Goal: Information Seeking & Learning: Find specific page/section

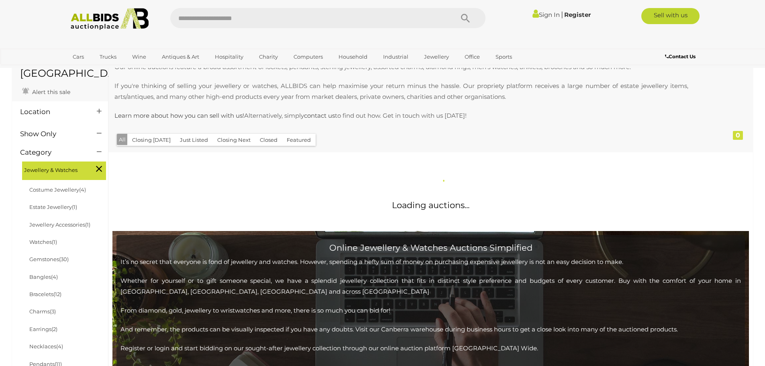
scroll to position [80, 0]
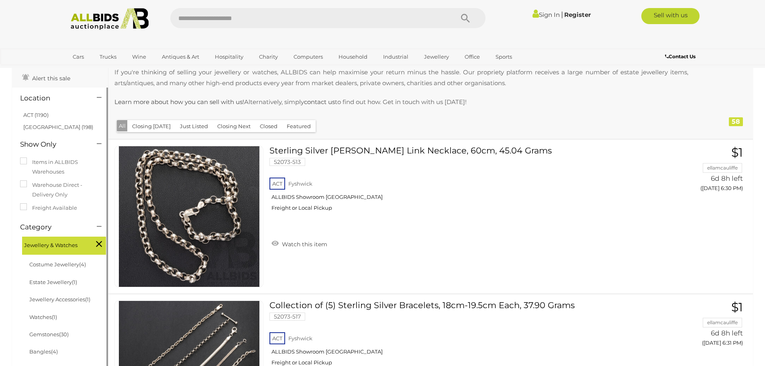
click at [100, 241] on icon at bounding box center [99, 243] width 6 height 10
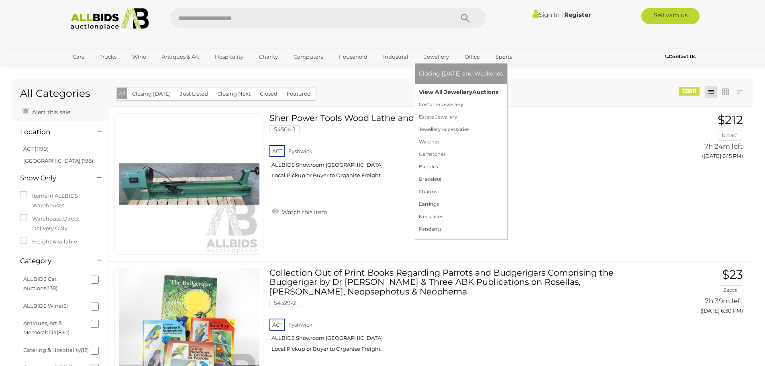
click at [448, 92] on link "View All Jewellery Auctions" at bounding box center [461, 92] width 84 height 12
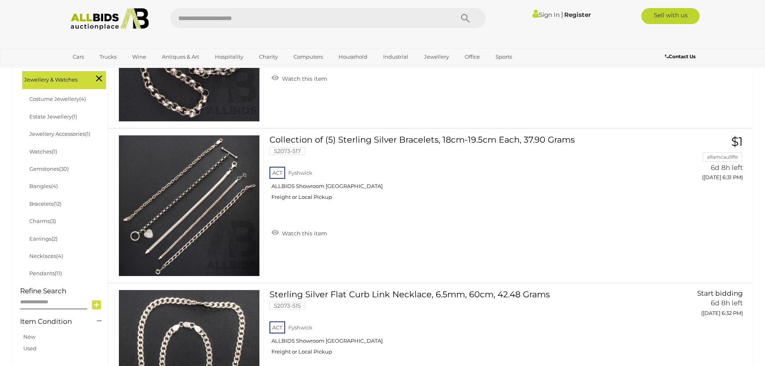
scroll to position [361, 0]
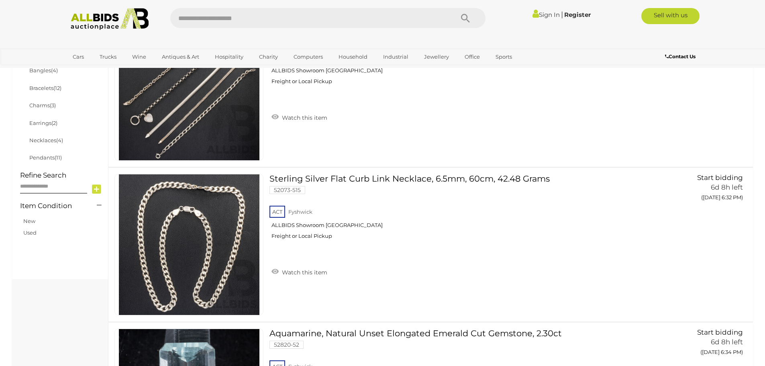
click at [244, 19] on input "text" at bounding box center [307, 18] width 275 height 20
type input "****"
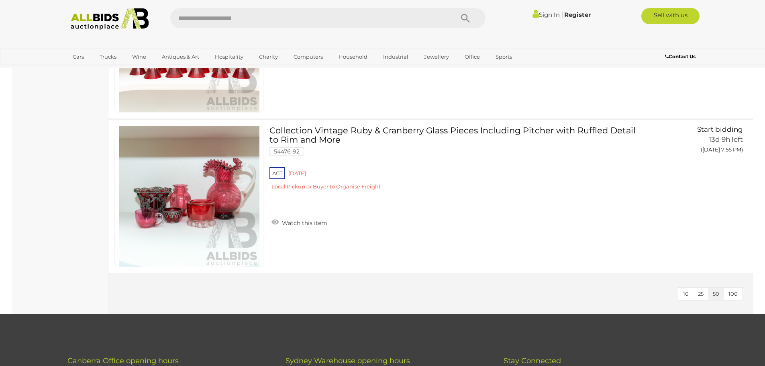
scroll to position [723, 0]
